Goal: Entertainment & Leisure: Consume media (video, audio)

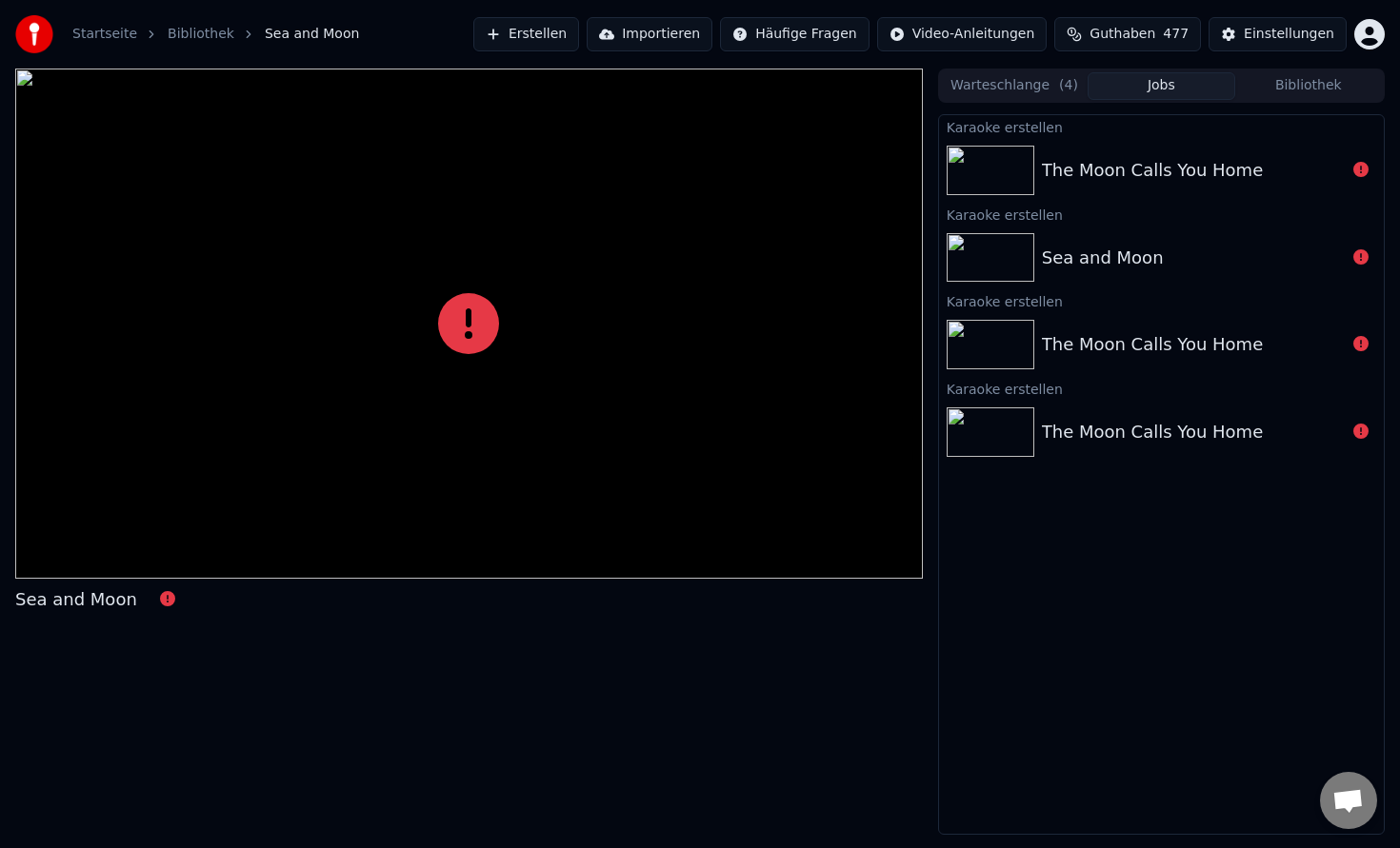
click at [1044, 85] on button "Warteschlange ( 4 )" at bounding box center [1014, 86] width 146 height 27
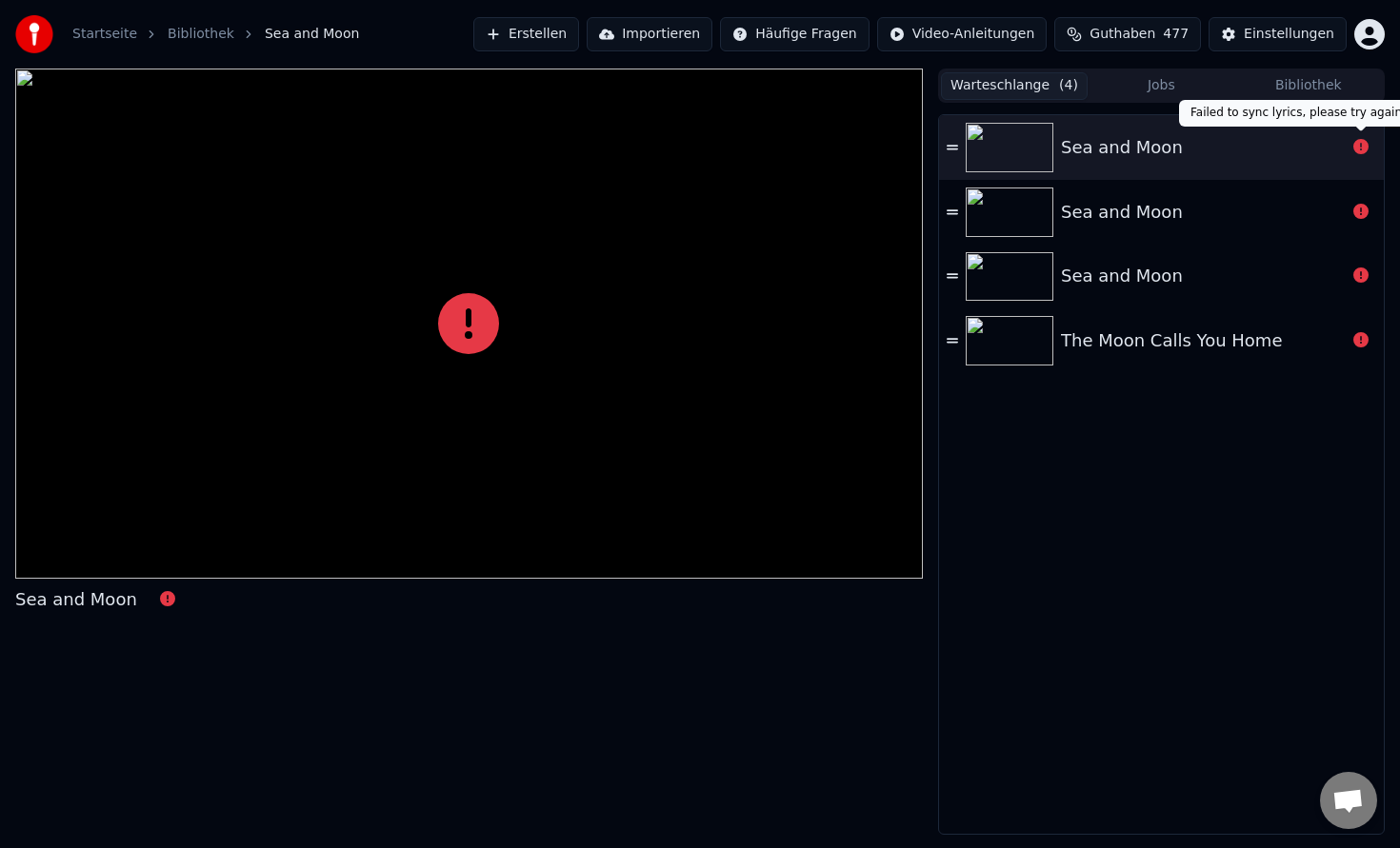
click at [1362, 153] on icon at bounding box center [1361, 146] width 16 height 16
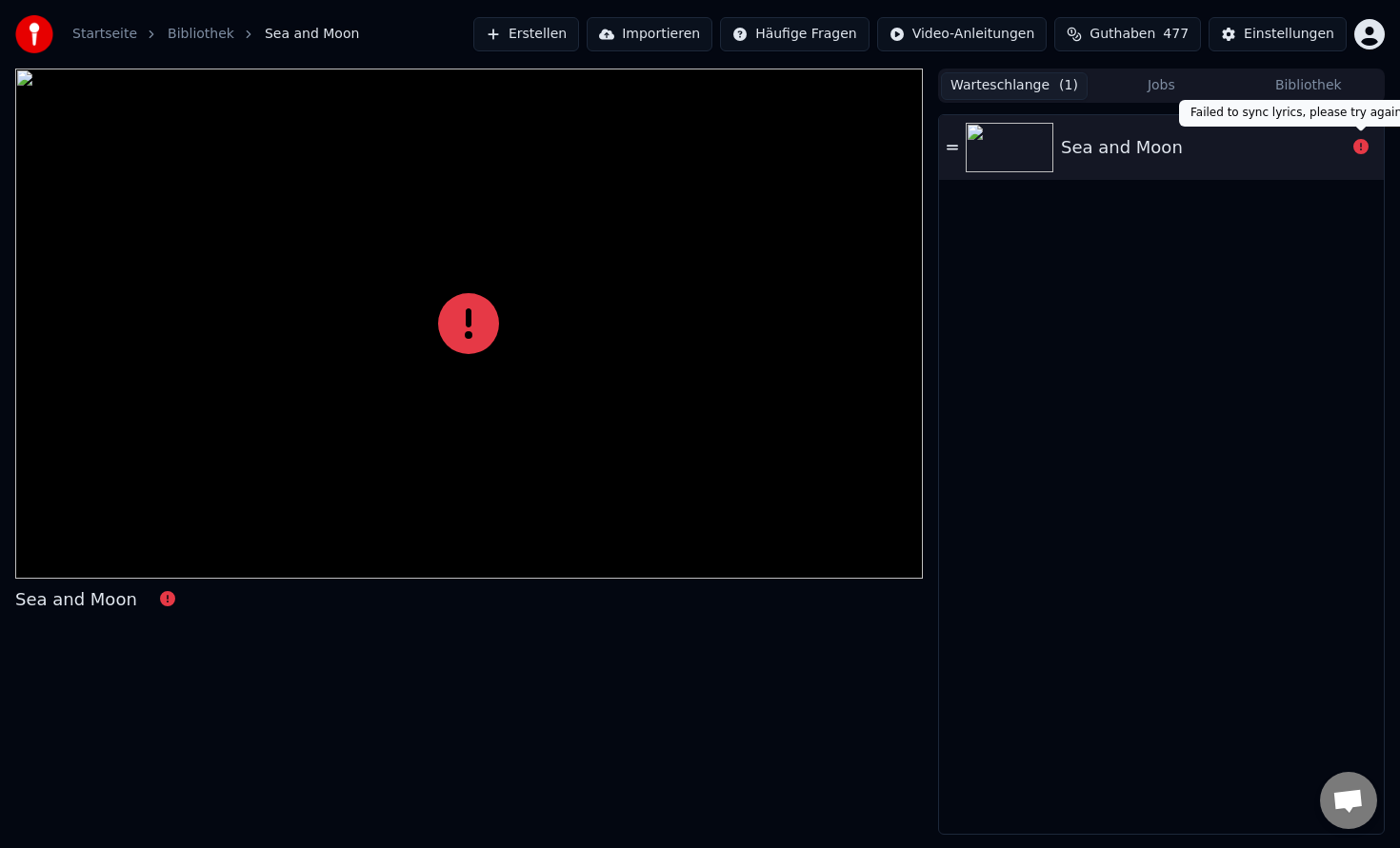
click at [1356, 148] on icon at bounding box center [1361, 146] width 16 height 16
click at [1205, 154] on div "Sea and Moon" at bounding box center [1204, 147] width 285 height 26
click at [1132, 142] on div "Sea and Moon" at bounding box center [1122, 147] width 122 height 26
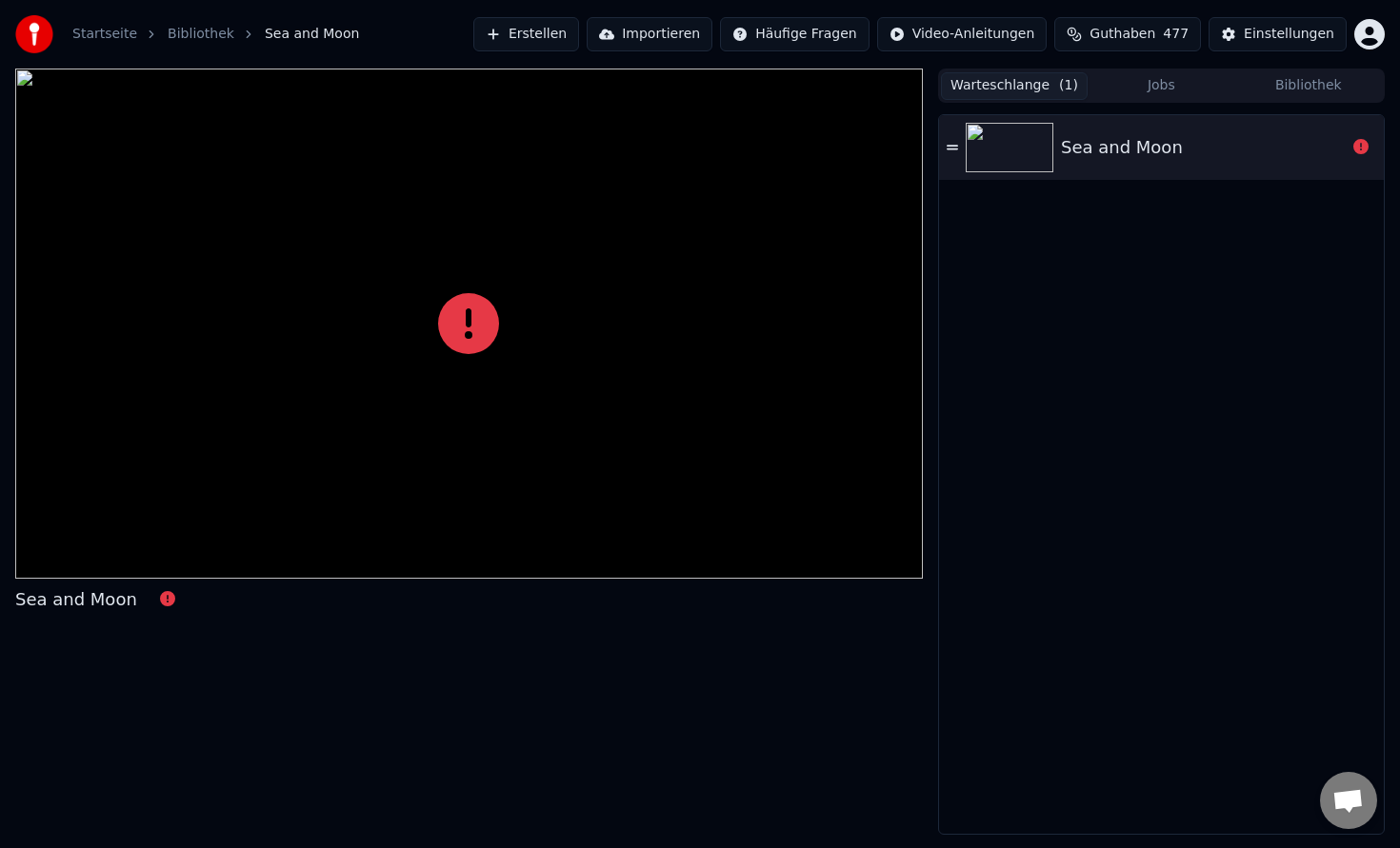
click at [961, 148] on div "Sea and Moon" at bounding box center [1162, 147] width 445 height 64
click at [480, 325] on icon at bounding box center [469, 323] width 61 height 61
click at [468, 327] on icon at bounding box center [469, 323] width 61 height 61
click at [476, 335] on icon at bounding box center [469, 323] width 61 height 61
click at [160, 600] on icon at bounding box center [168, 599] width 16 height 16
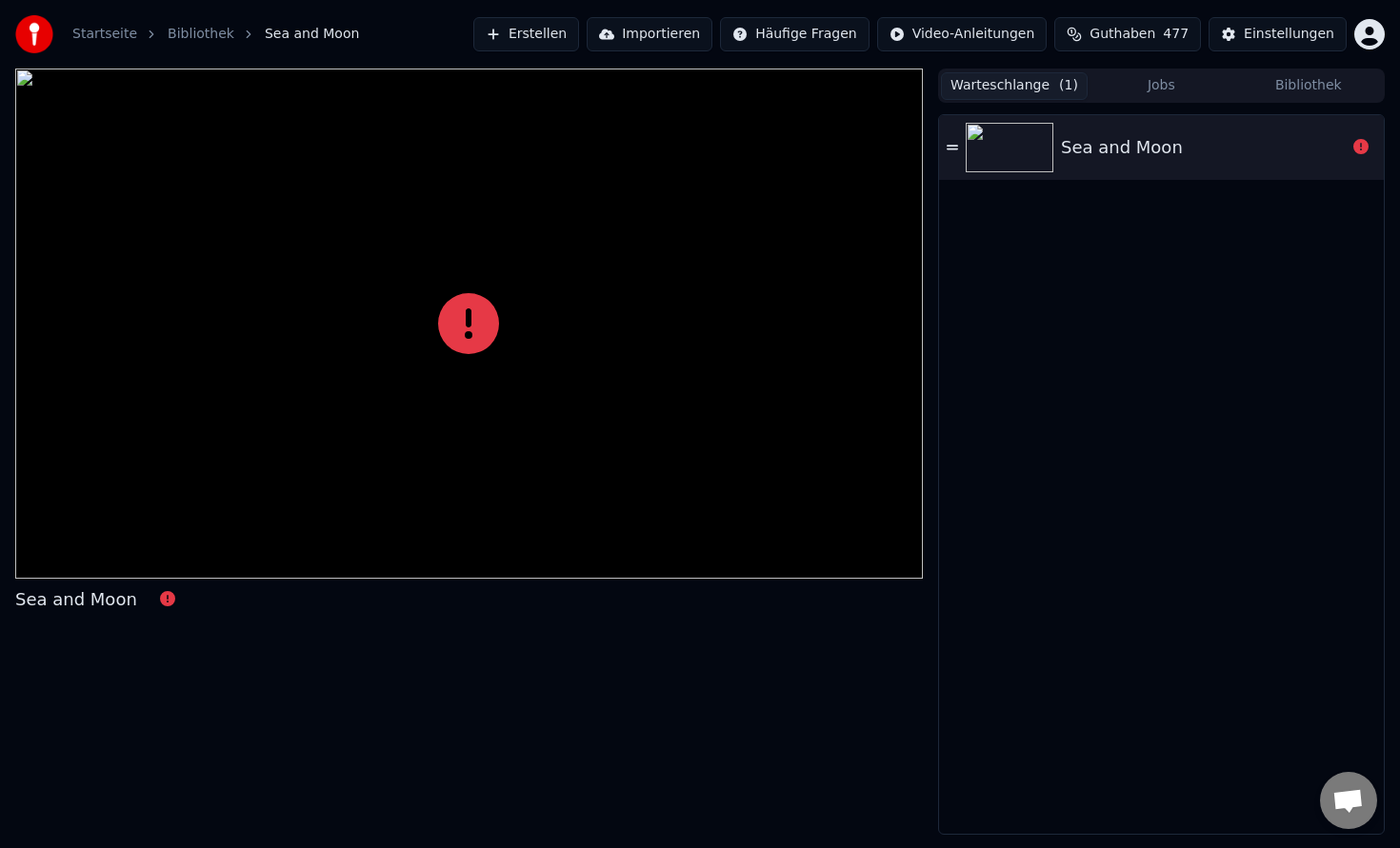
click at [160, 600] on icon at bounding box center [168, 599] width 16 height 16
click at [96, 604] on div "Sea and Moon" at bounding box center [76, 599] width 122 height 26
